Goal: Transaction & Acquisition: Purchase product/service

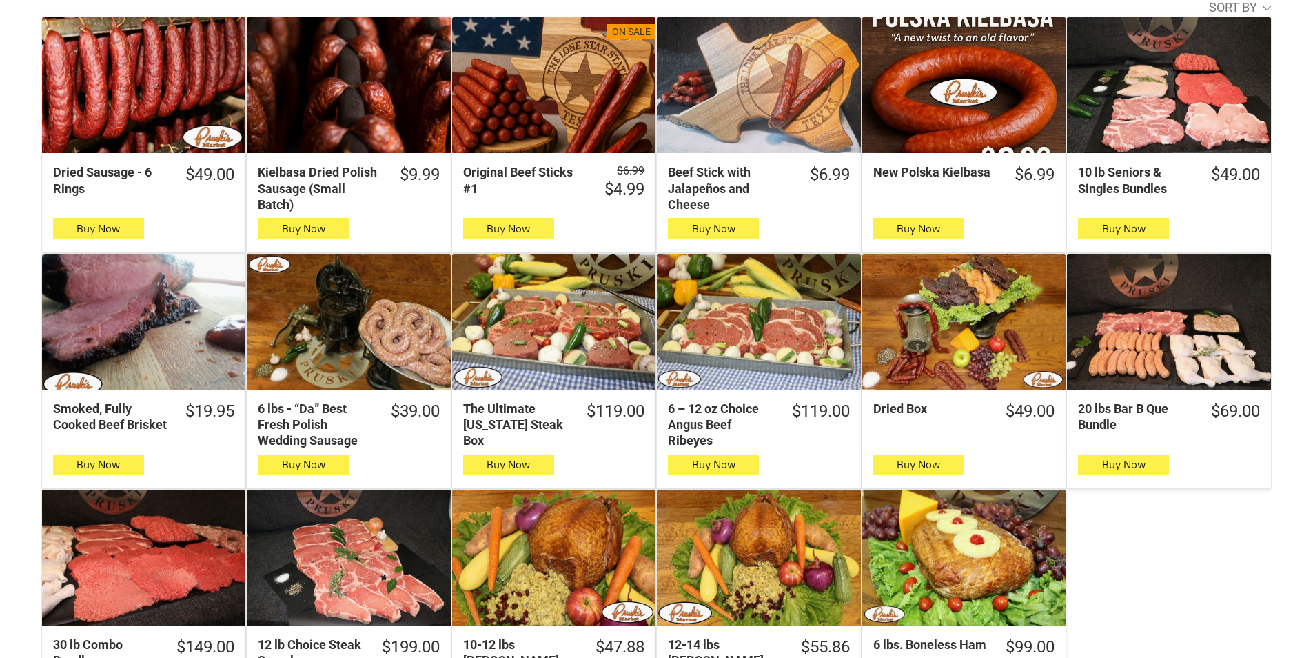
scroll to position [483, 0]
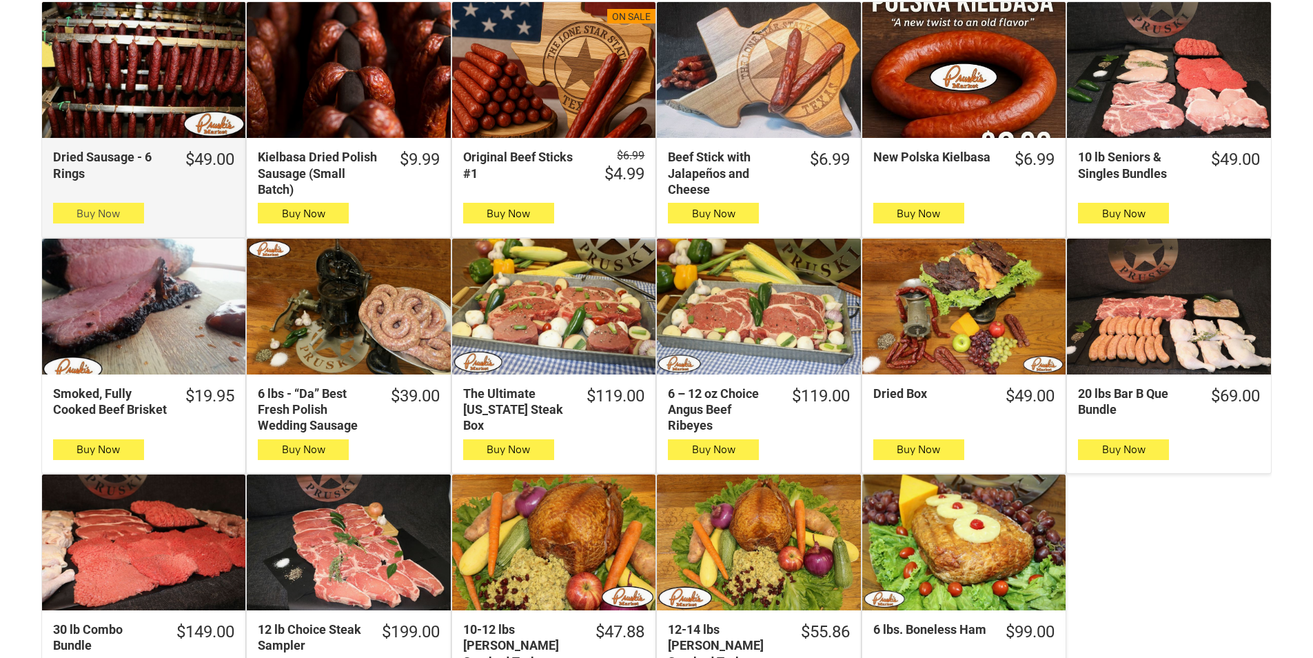
click at [135, 213] on button "Buy Now" at bounding box center [98, 213] width 91 height 21
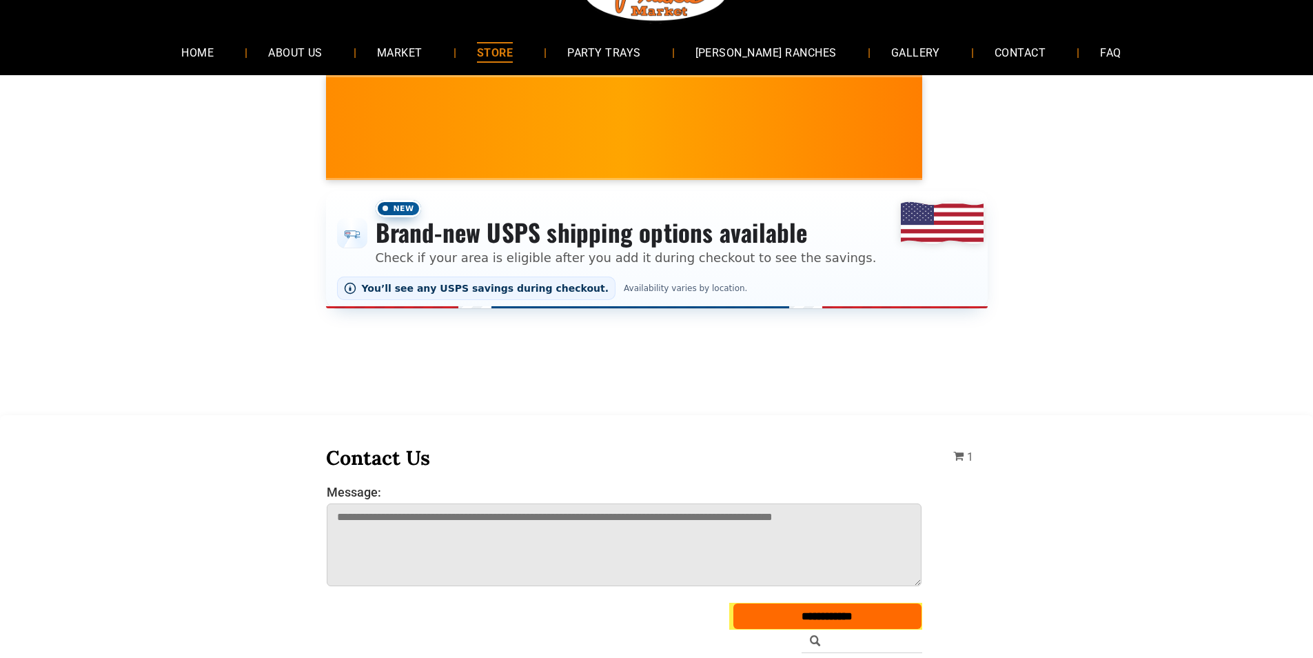
scroll to position [69, 0]
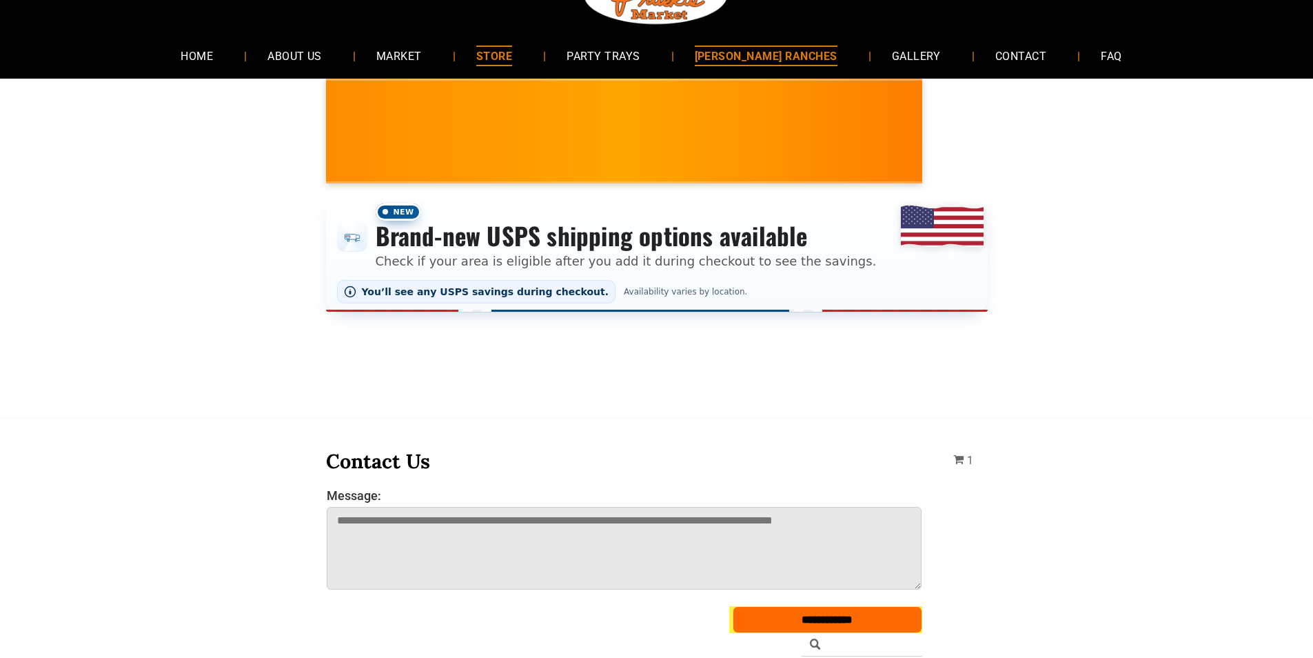
click at [816, 62] on link "[PERSON_NAME] RANCHES" at bounding box center [766, 55] width 184 height 37
